Goal: Information Seeking & Learning: Understand process/instructions

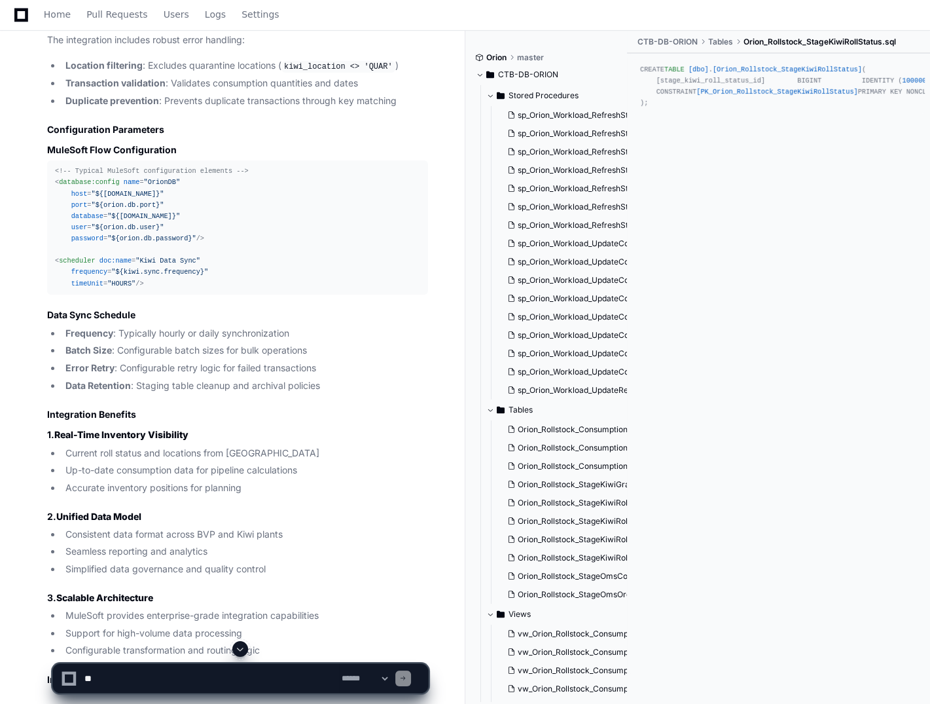
scroll to position [4801, 0]
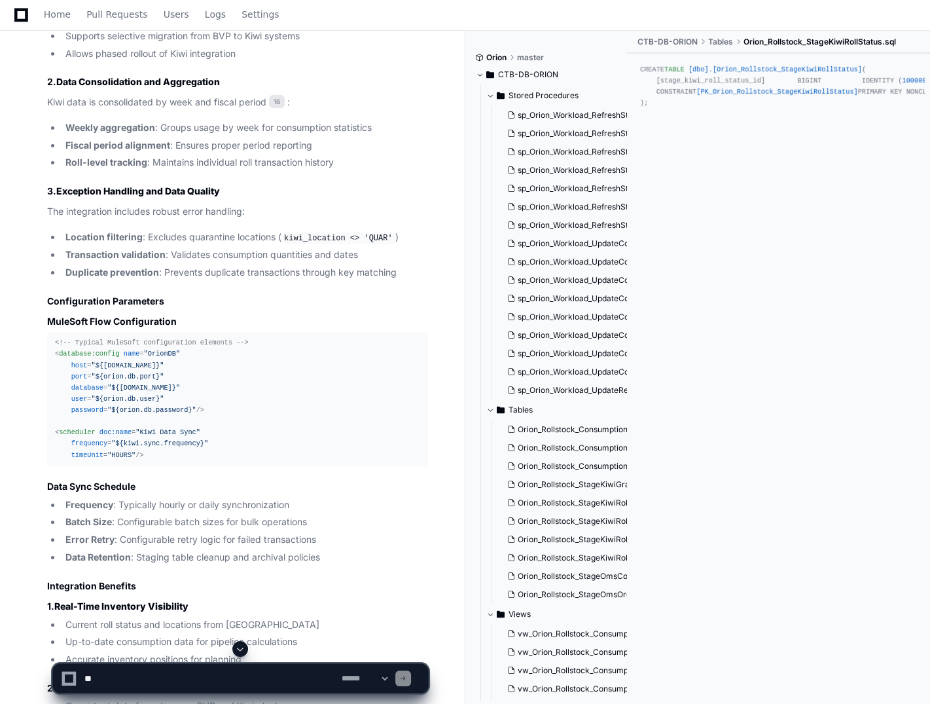
click at [84, 436] on span "scheduler" at bounding box center [77, 432] width 36 height 8
click at [157, 436] on span ""Kiwi Data Sync"" at bounding box center [168, 432] width 65 height 8
click at [216, 460] on div "<!-- Typical MuleSoft configuration elements --> < database:config name = "Orio…" at bounding box center [237, 398] width 365 height 123
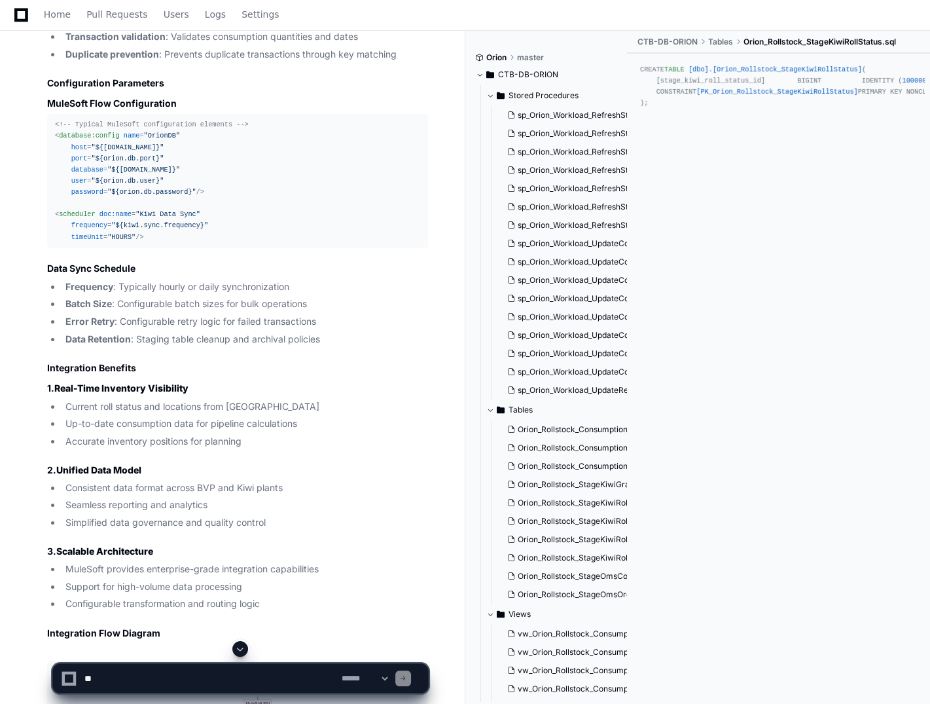
scroll to position [4867, 0]
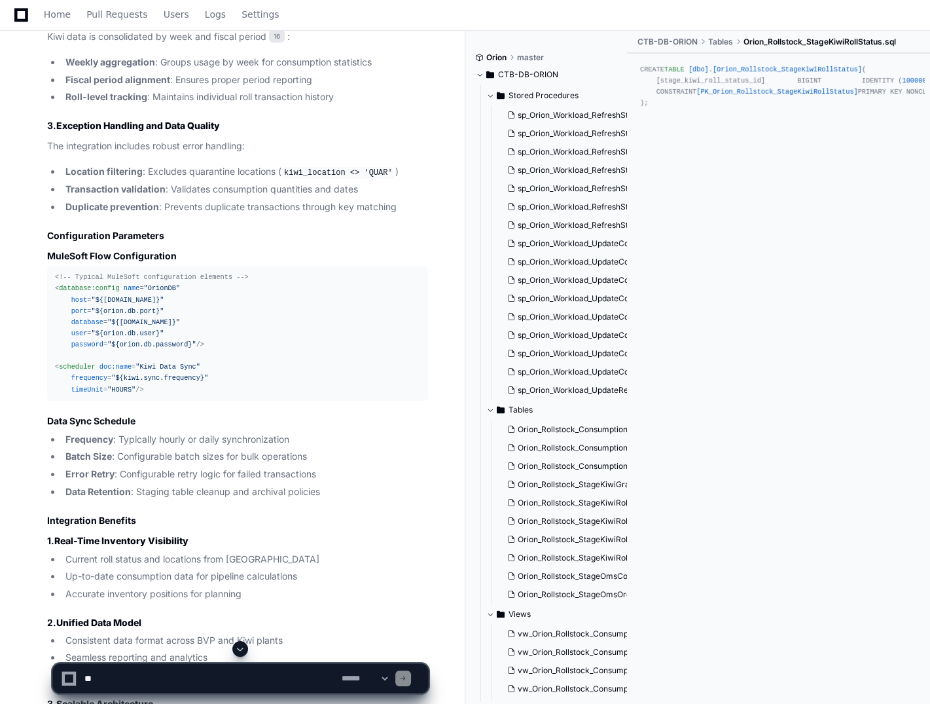
click at [154, 292] on span ""OrionDB"" at bounding box center [162, 288] width 36 height 8
click at [154, 326] on span ""${[DOMAIN_NAME]}"" at bounding box center [143, 322] width 73 height 8
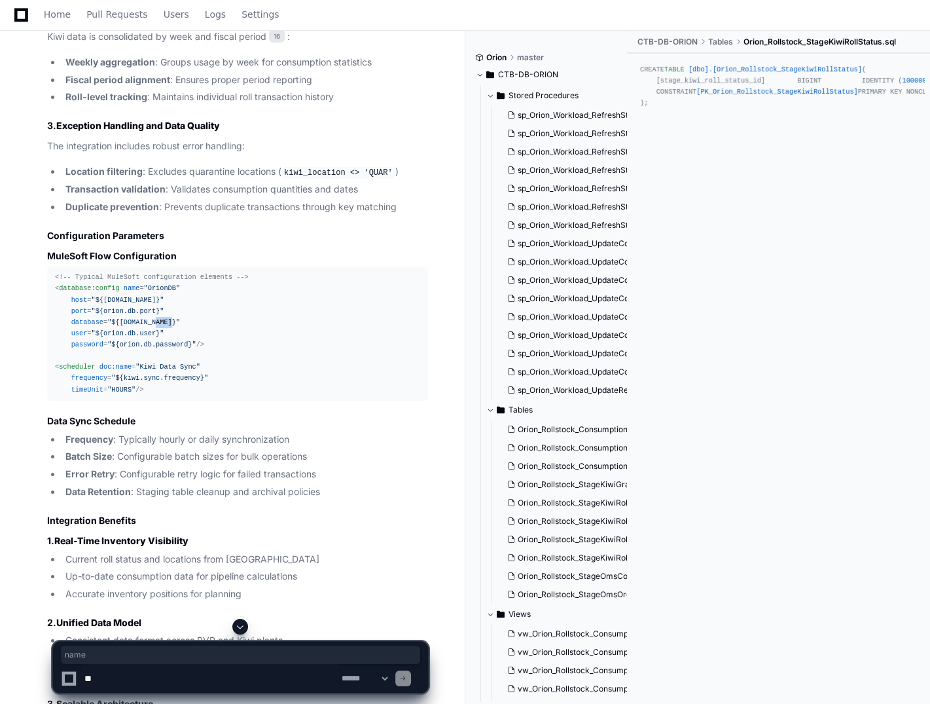
click at [154, 326] on span ""${[DOMAIN_NAME]}"" at bounding box center [143, 322] width 73 height 8
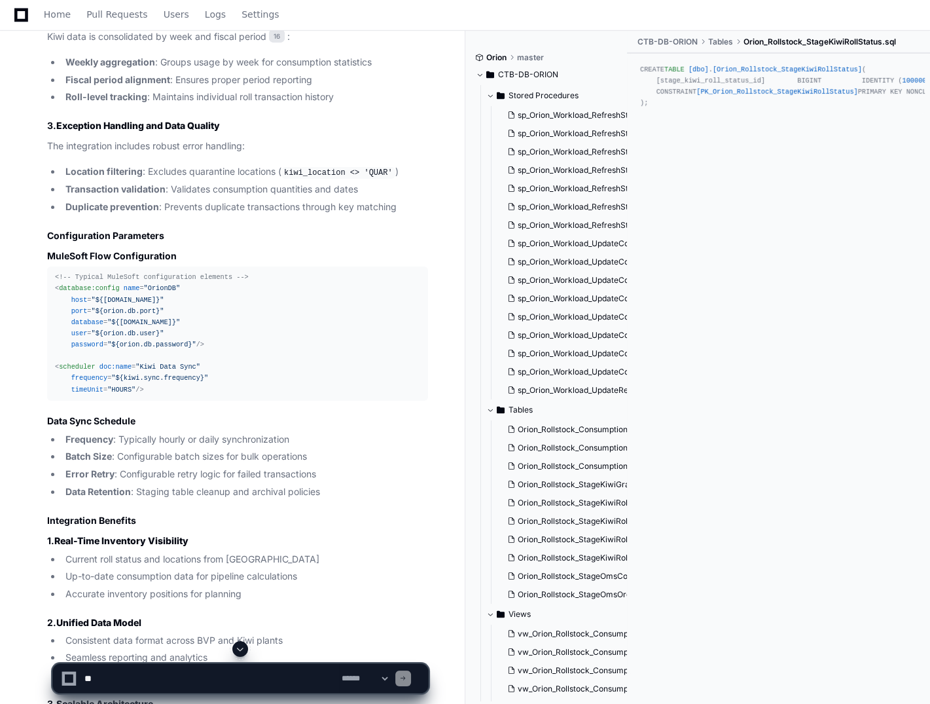
drag, startPoint x: 154, startPoint y: 355, endPoint x: 88, endPoint y: 309, distance: 80.4
click at [88, 281] on span "<!-- Typical MuleSoft configuration elements -->" at bounding box center [152, 277] width 194 height 8
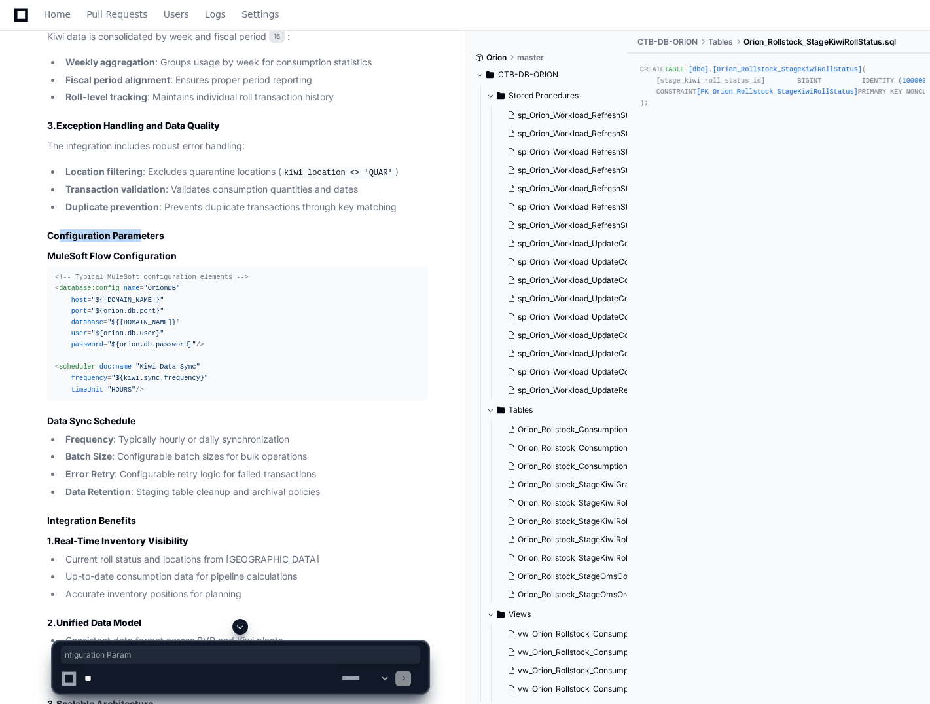
drag, startPoint x: 57, startPoint y: 263, endPoint x: 139, endPoint y: 269, distance: 82.7
click at [139, 242] on h2 "Configuration Parameters" at bounding box center [237, 235] width 381 height 13
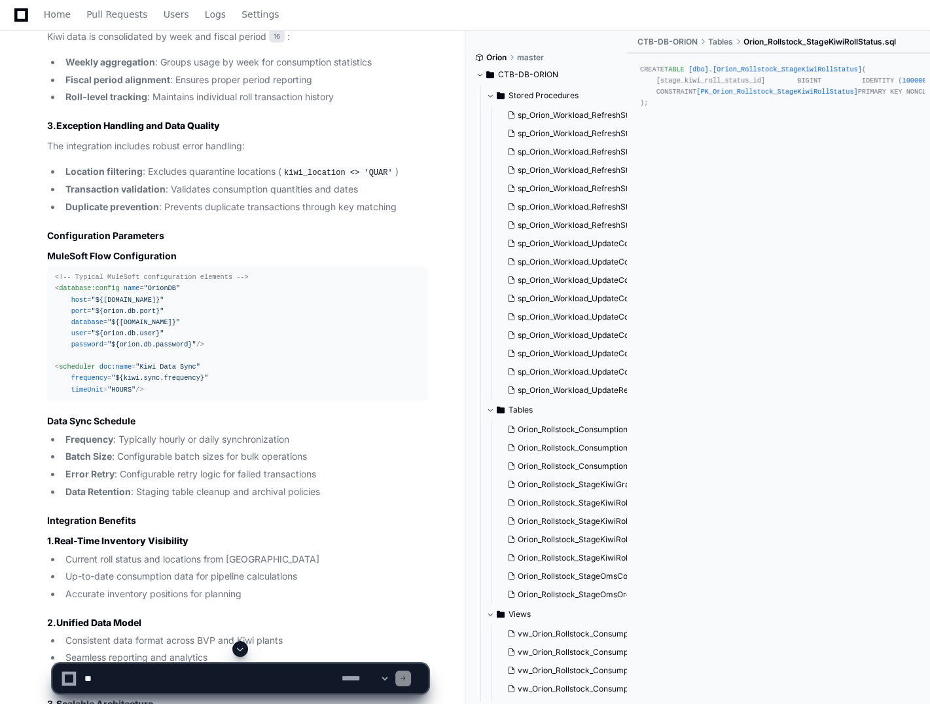
drag, startPoint x: 139, startPoint y: 269, endPoint x: 227, endPoint y: 384, distance: 144.8
click at [259, 395] on div "<!-- Typical MuleSoft configuration elements --> < database:config name = "Orio…" at bounding box center [237, 333] width 365 height 123
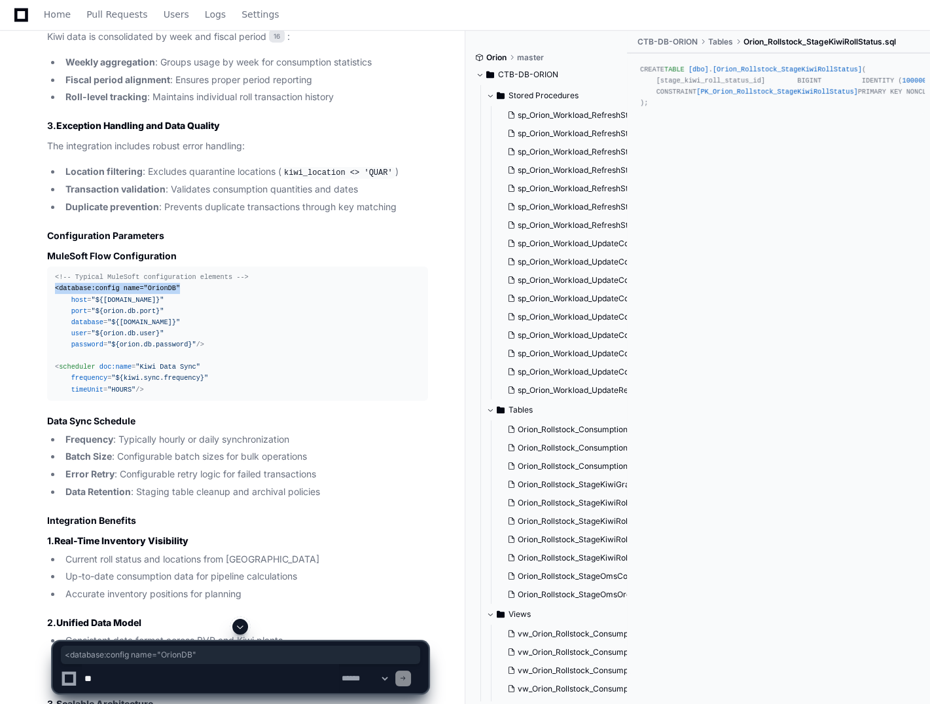
drag, startPoint x: 171, startPoint y: 318, endPoint x: 35, endPoint y: 314, distance: 136.2
copy span "< database:config name = "OrionDB""
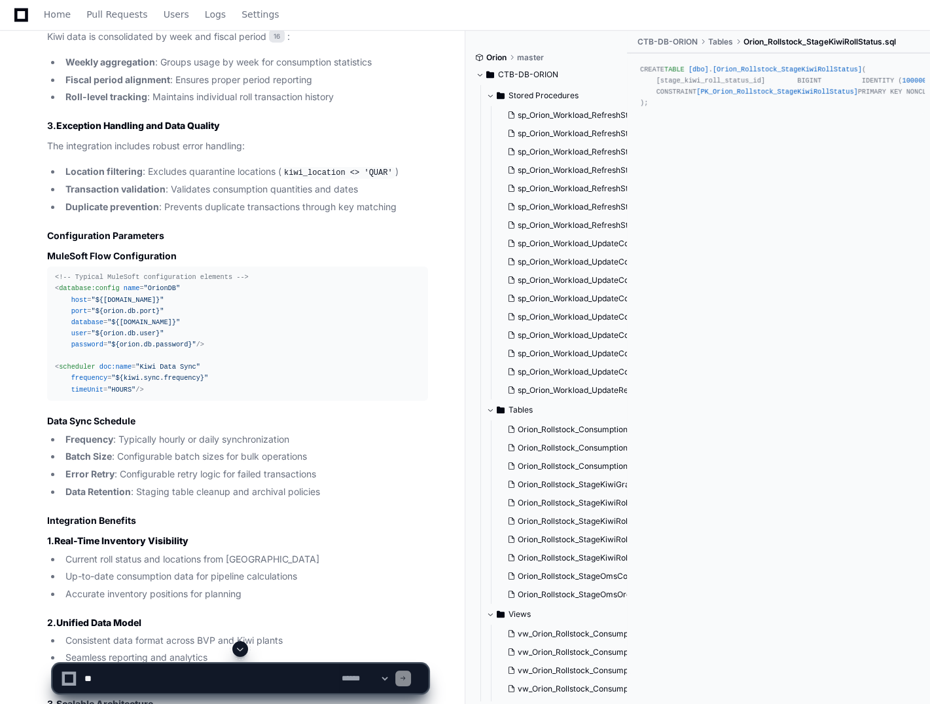
click at [164, 292] on span ""OrionDB"" at bounding box center [162, 288] width 36 height 8
click at [181, 322] on div "<!-- Typical MuleSoft configuration elements --> < database:config name = "Orio…" at bounding box center [237, 333] width 365 height 123
click at [82, 281] on span "<!-- Typical MuleSoft configuration elements -->" at bounding box center [152, 277] width 194 height 8
click at [87, 281] on span "<!-- Typical MuleSoft configuration elements -->" at bounding box center [152, 277] width 194 height 8
click at [230, 385] on div "<!-- Typical MuleSoft configuration elements --> < database:config name = "Orio…" at bounding box center [237, 333] width 365 height 123
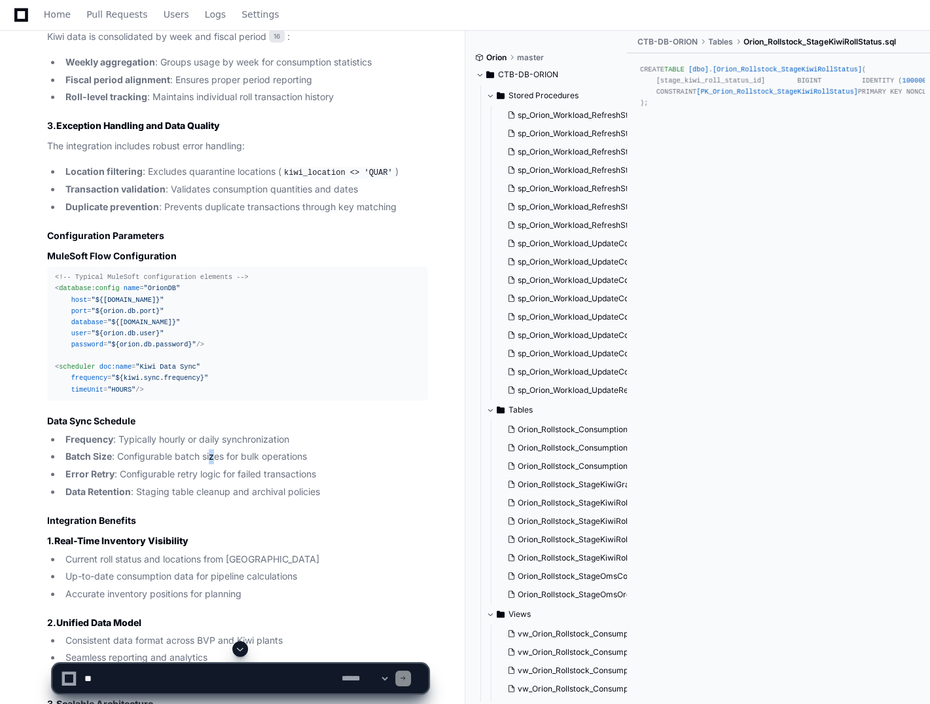
click at [215, 464] on li "Batch Size : Configurable batch sizes for bulk operations" at bounding box center [245, 456] width 367 height 15
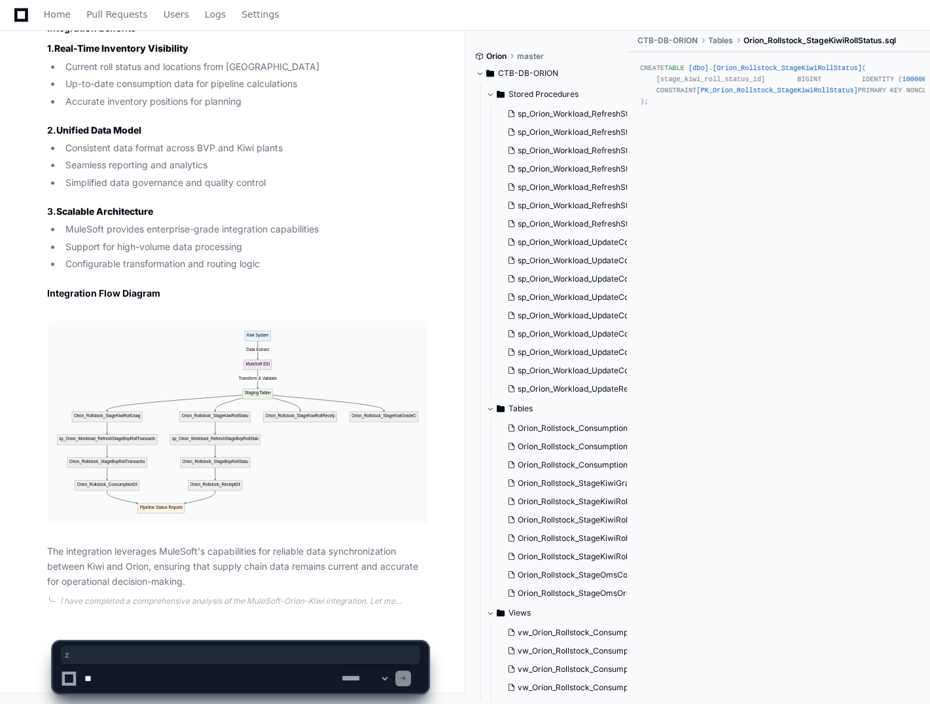
scroll to position [5391, 0]
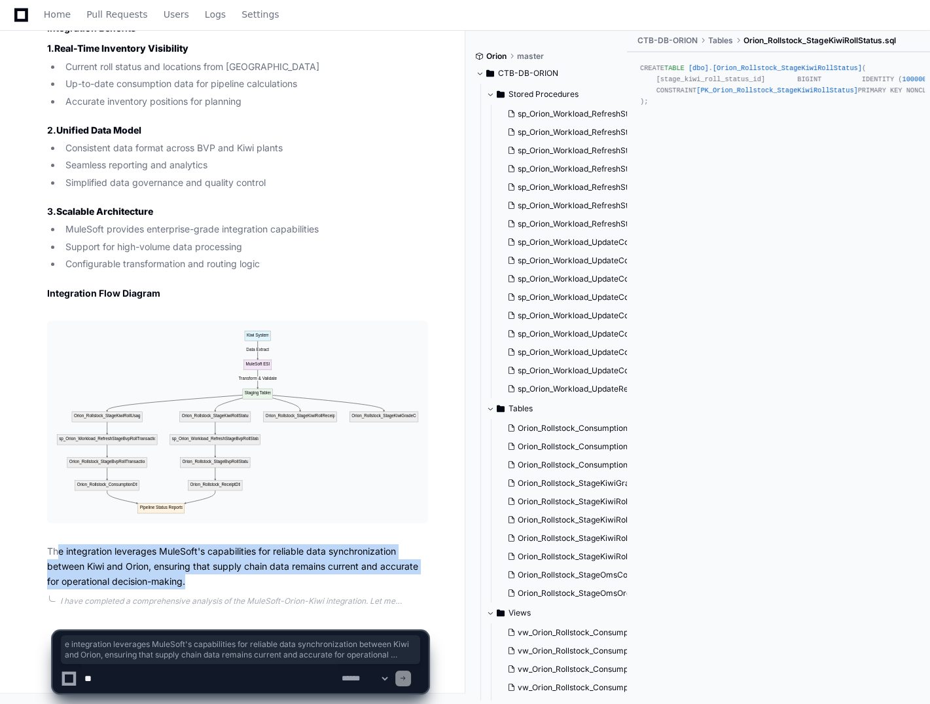
drag, startPoint x: 57, startPoint y: 549, endPoint x: 418, endPoint y: 585, distance: 363.2
click at [418, 585] on p "The integration leverages MuleSoft's capabilities for reliable data synchroniza…" at bounding box center [237, 566] width 381 height 45
drag, startPoint x: 174, startPoint y: 580, endPoint x: 244, endPoint y: 589, distance: 69.9
click at [175, 579] on p "The integration leverages MuleSoft's capabilities for reliable data synchroniza…" at bounding box center [237, 566] width 381 height 45
click at [268, 589] on p "The integration leverages MuleSoft's capabilities for reliable data synchroniza…" at bounding box center [237, 566] width 381 height 45
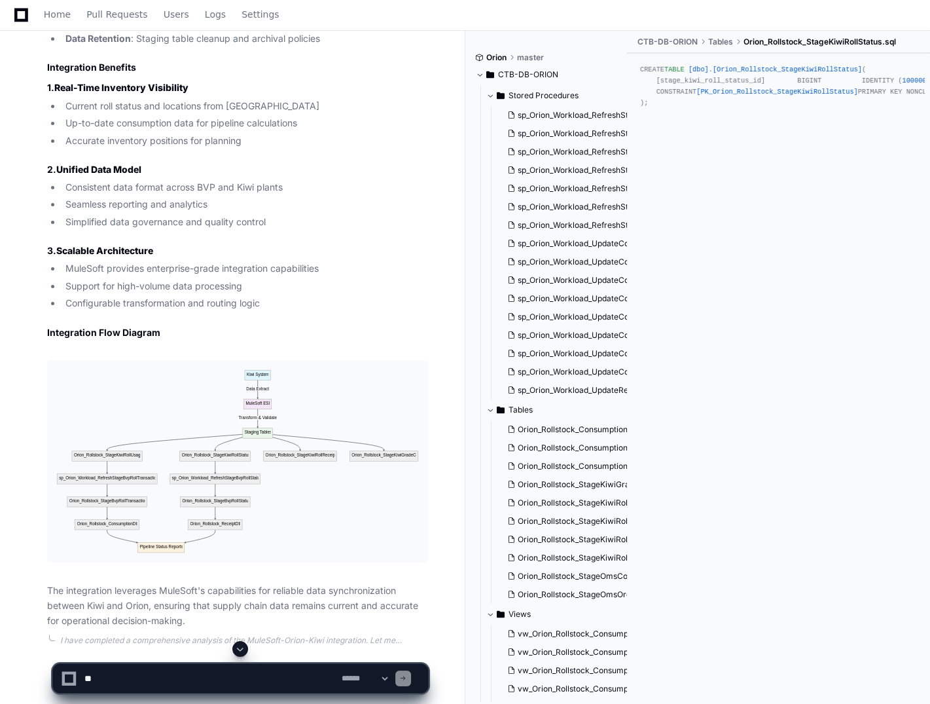
scroll to position [5194, 0]
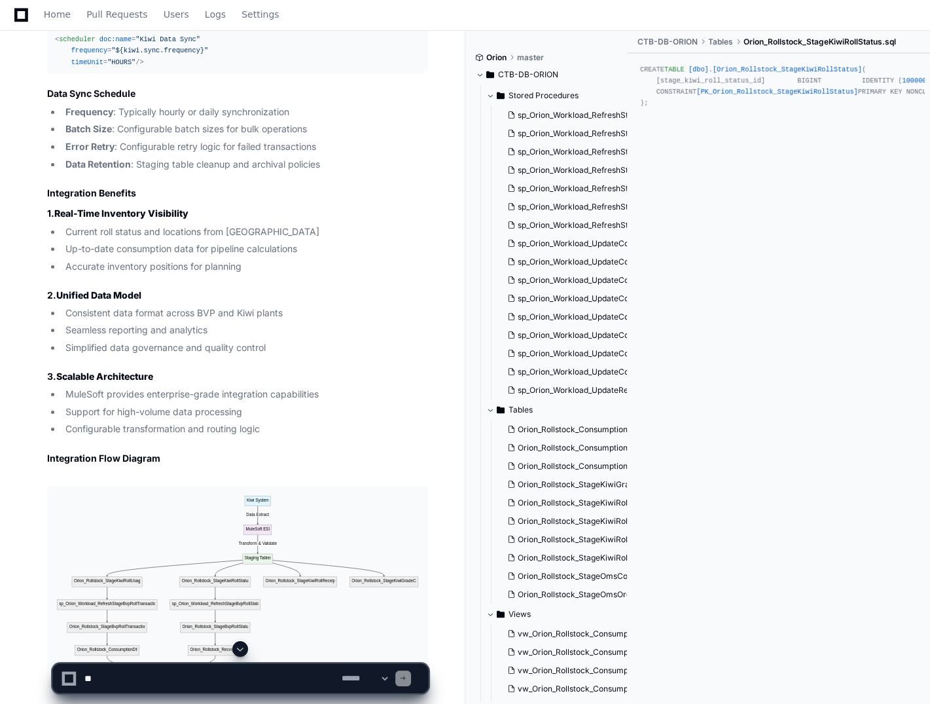
click at [862, 522] on div "CREATE TABLE [dbo] . [Orion_Rollstock_StageKiwiRollStatus] ( [stage_kiwi_roll_s…" at bounding box center [778, 364] width 303 height 620
click at [164, 321] on li "Consistent data format across BVP and Kiwi plants" at bounding box center [245, 313] width 367 height 15
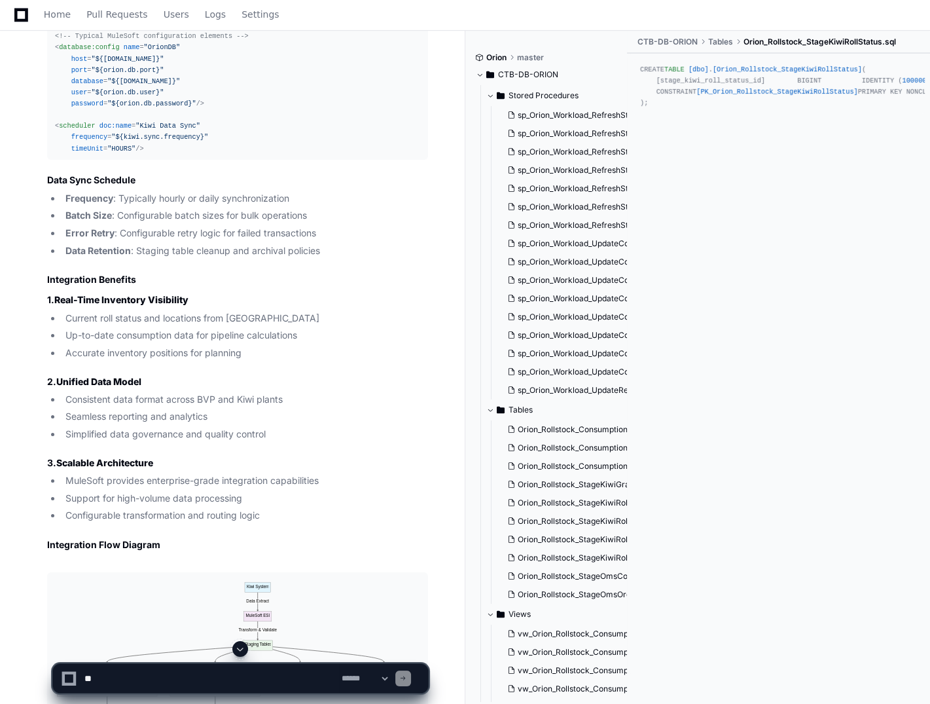
scroll to position [4932, 0]
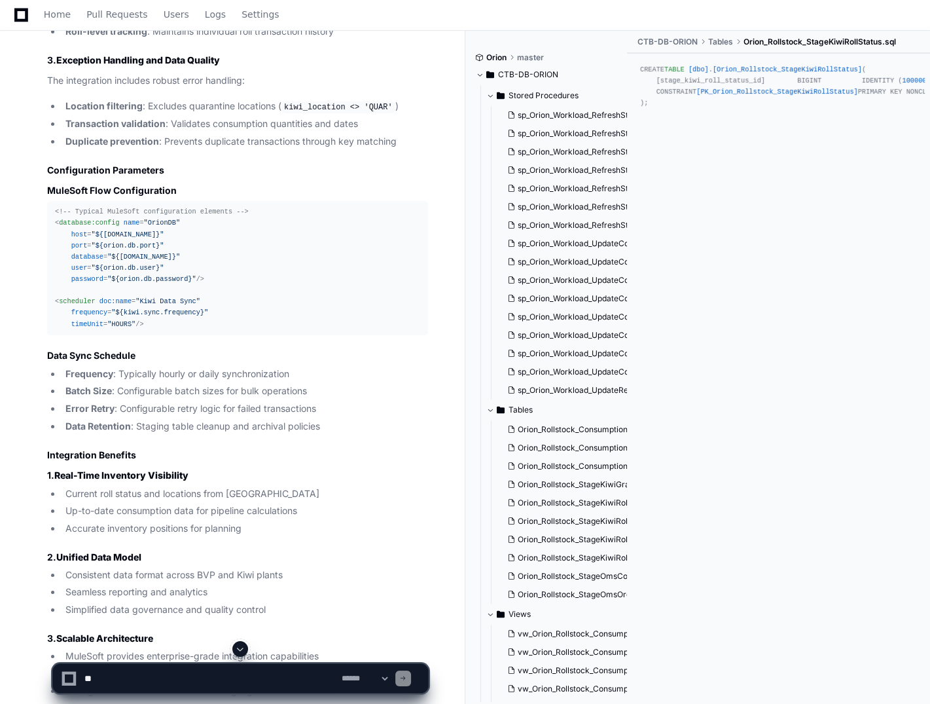
click at [126, 283] on span ""${orion.db.password}"" at bounding box center [151, 279] width 89 height 8
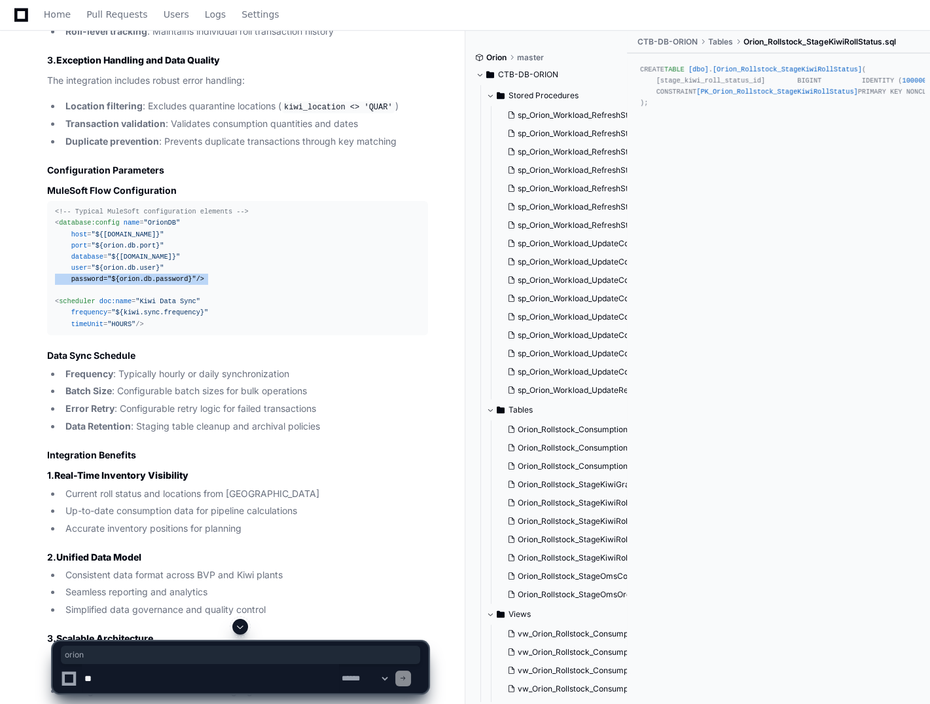
click at [126, 283] on span ""${orion.db.password}"" at bounding box center [151, 279] width 89 height 8
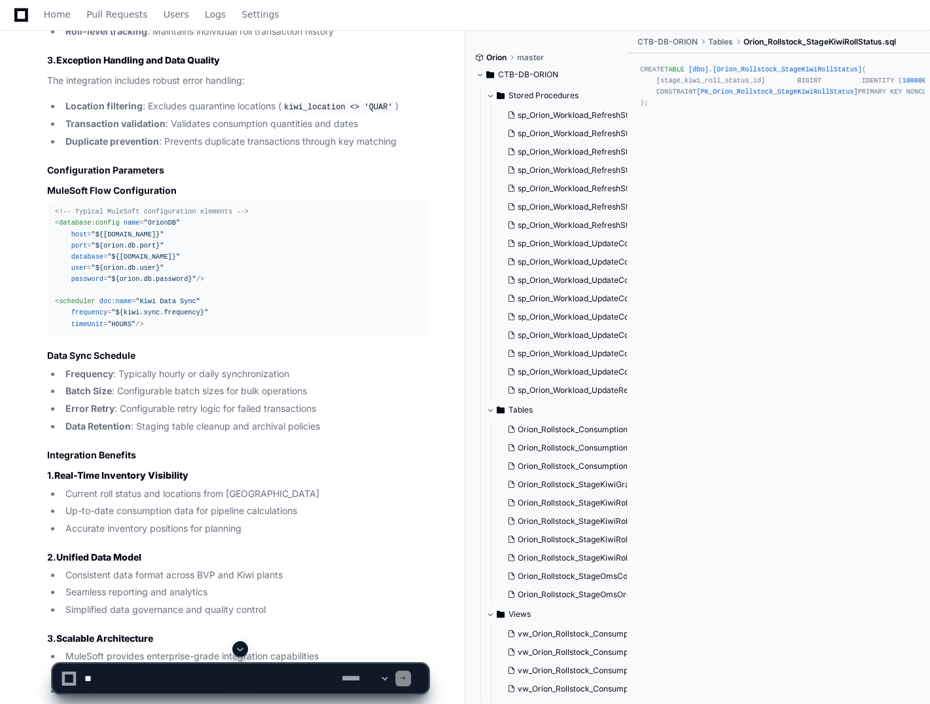
drag, startPoint x: 126, startPoint y: 308, endPoint x: 240, endPoint y: 402, distance: 148.4
click at [240, 382] on li "Frequency : Typically hourly or daily synchronization" at bounding box center [245, 374] width 367 height 15
click at [49, 249] on pre "<!-- Typical MuleSoft configuration elements --> < database:config name = "Orio…" at bounding box center [237, 268] width 381 height 134
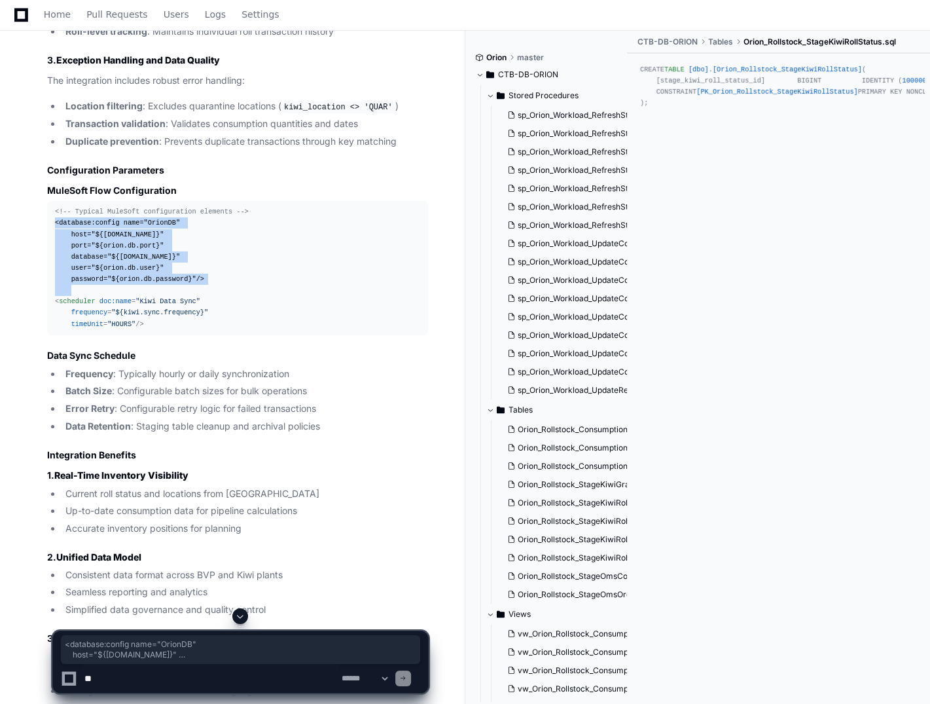
drag, startPoint x: 52, startPoint y: 254, endPoint x: 172, endPoint y: 320, distance: 136.3
click at [172, 320] on pre "<!-- Typical MuleSoft configuration elements --> < database:config name = "Orio…" at bounding box center [237, 268] width 381 height 134
